Goal: Task Accomplishment & Management: Manage account settings

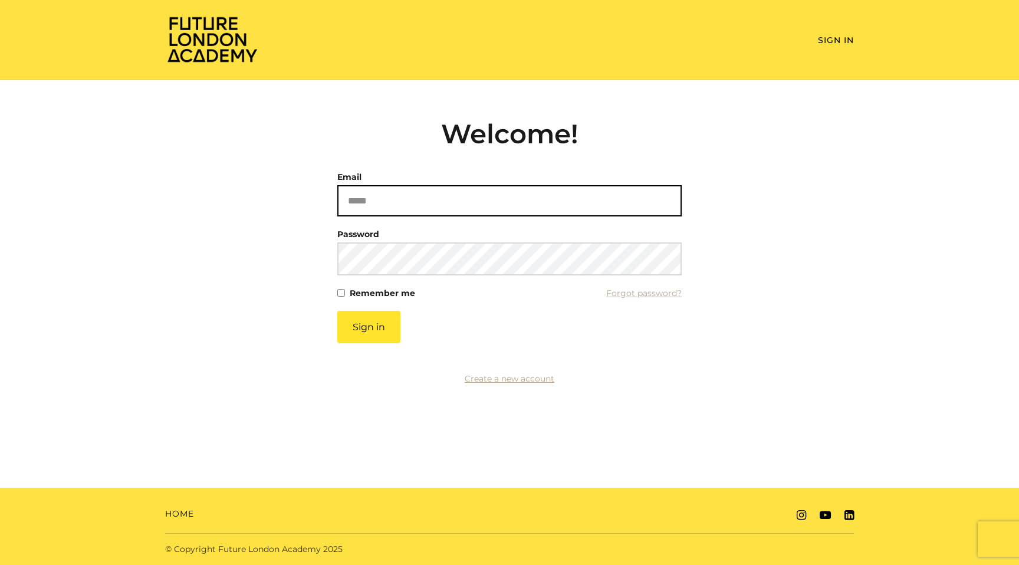
click at [541, 208] on input "Email" at bounding box center [509, 200] width 345 height 31
paste input "**********"
click at [382, 199] on input "**********" at bounding box center [509, 200] width 345 height 31
type input "**********"
